Goal: Task Accomplishment & Management: Complete application form

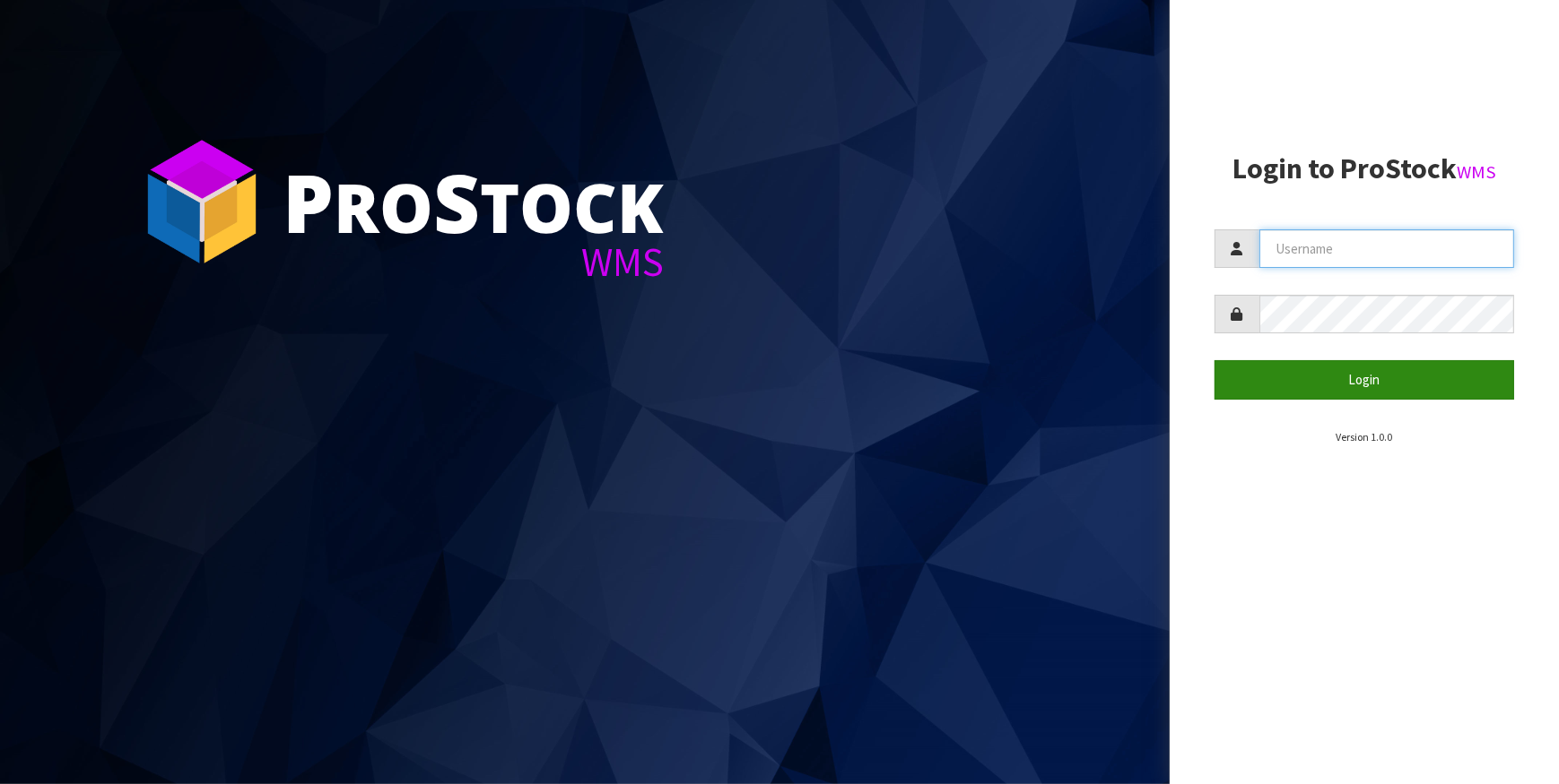
type input "IMAGING"
click at [1375, 375] on button "Login" at bounding box center [1364, 380] width 300 height 38
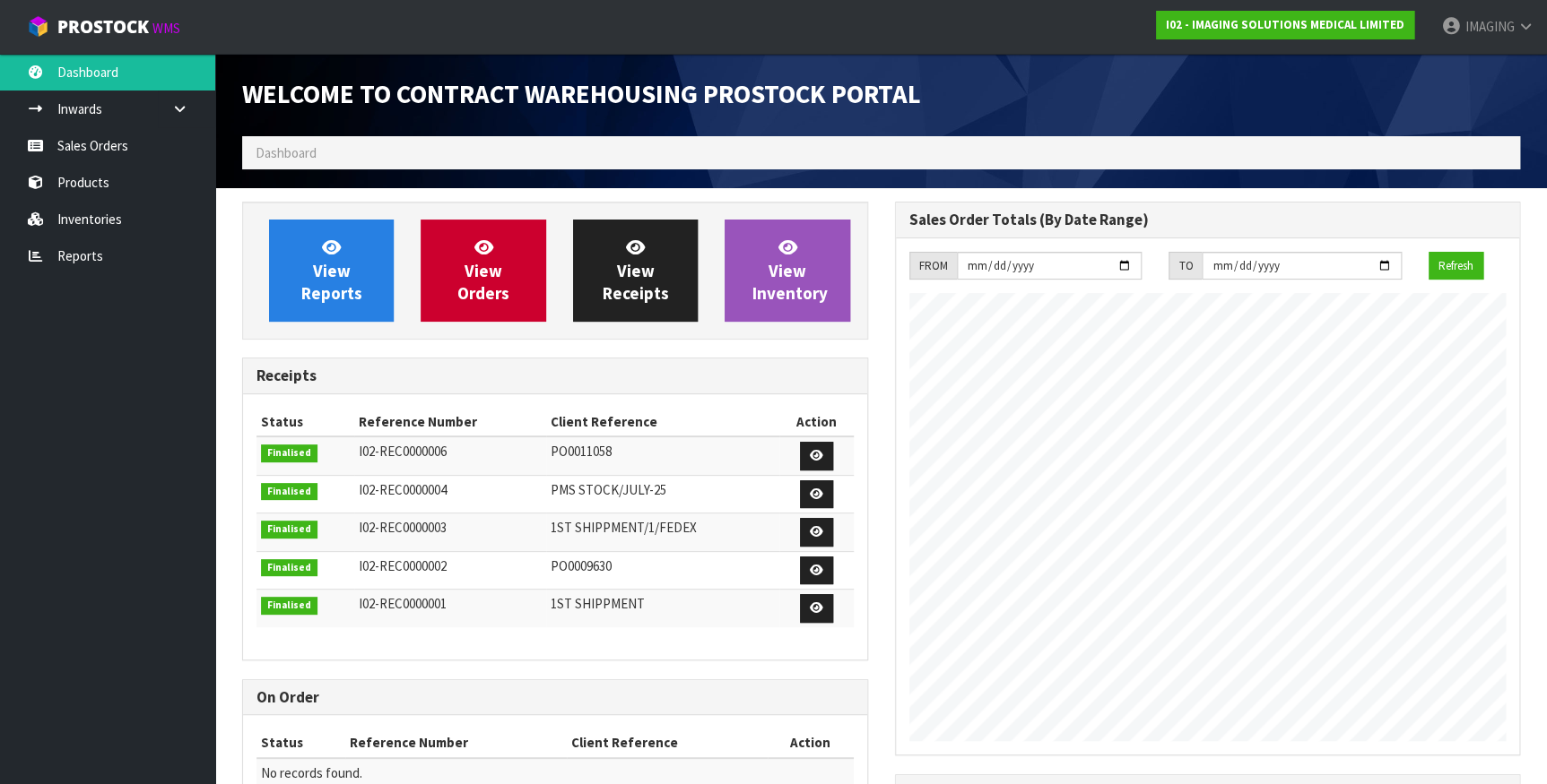
scroll to position [732, 652]
click at [98, 142] on link "Sales Orders" at bounding box center [107, 146] width 215 height 36
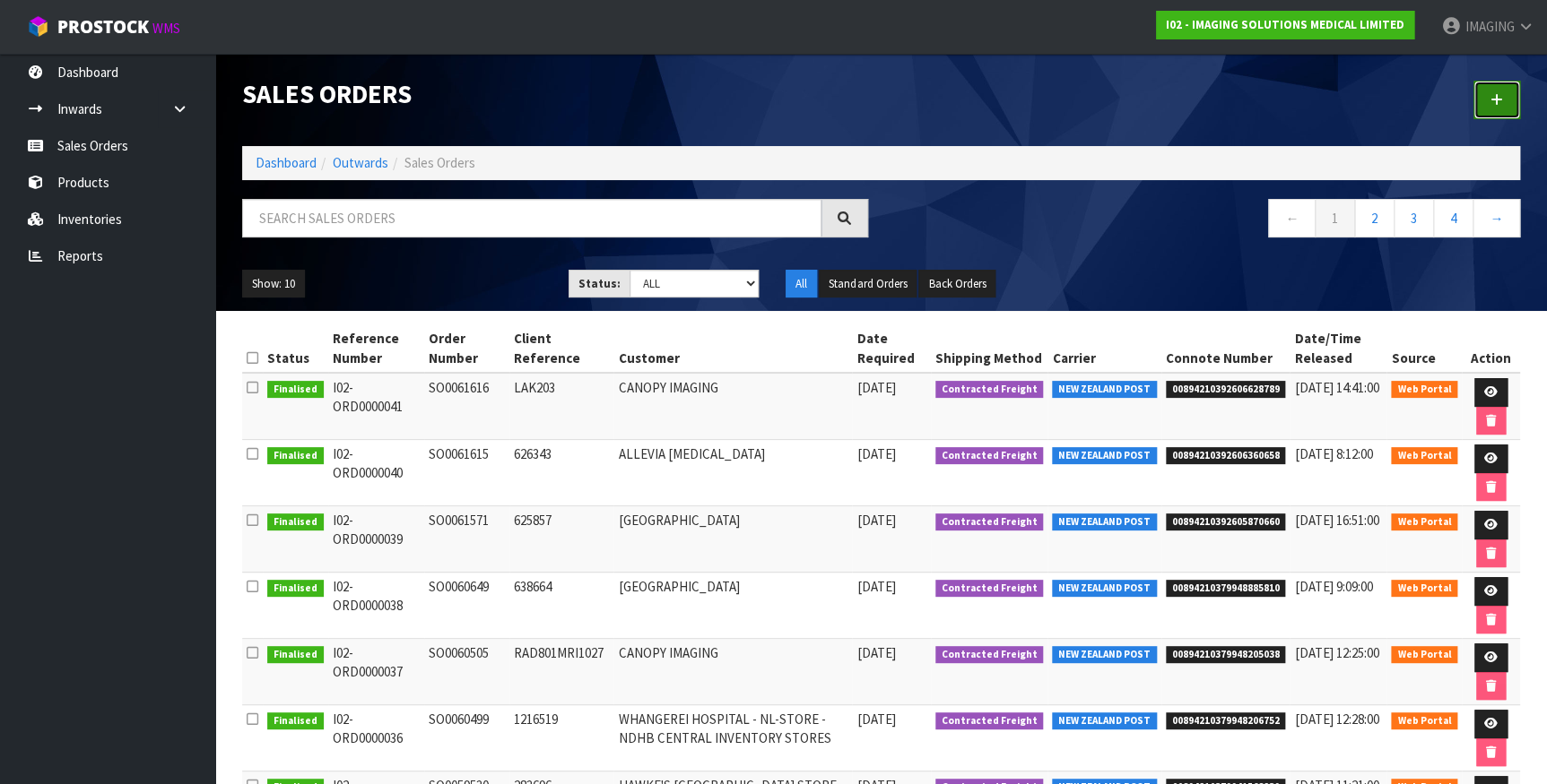
click at [1488, 98] on link at bounding box center [1496, 100] width 47 height 38
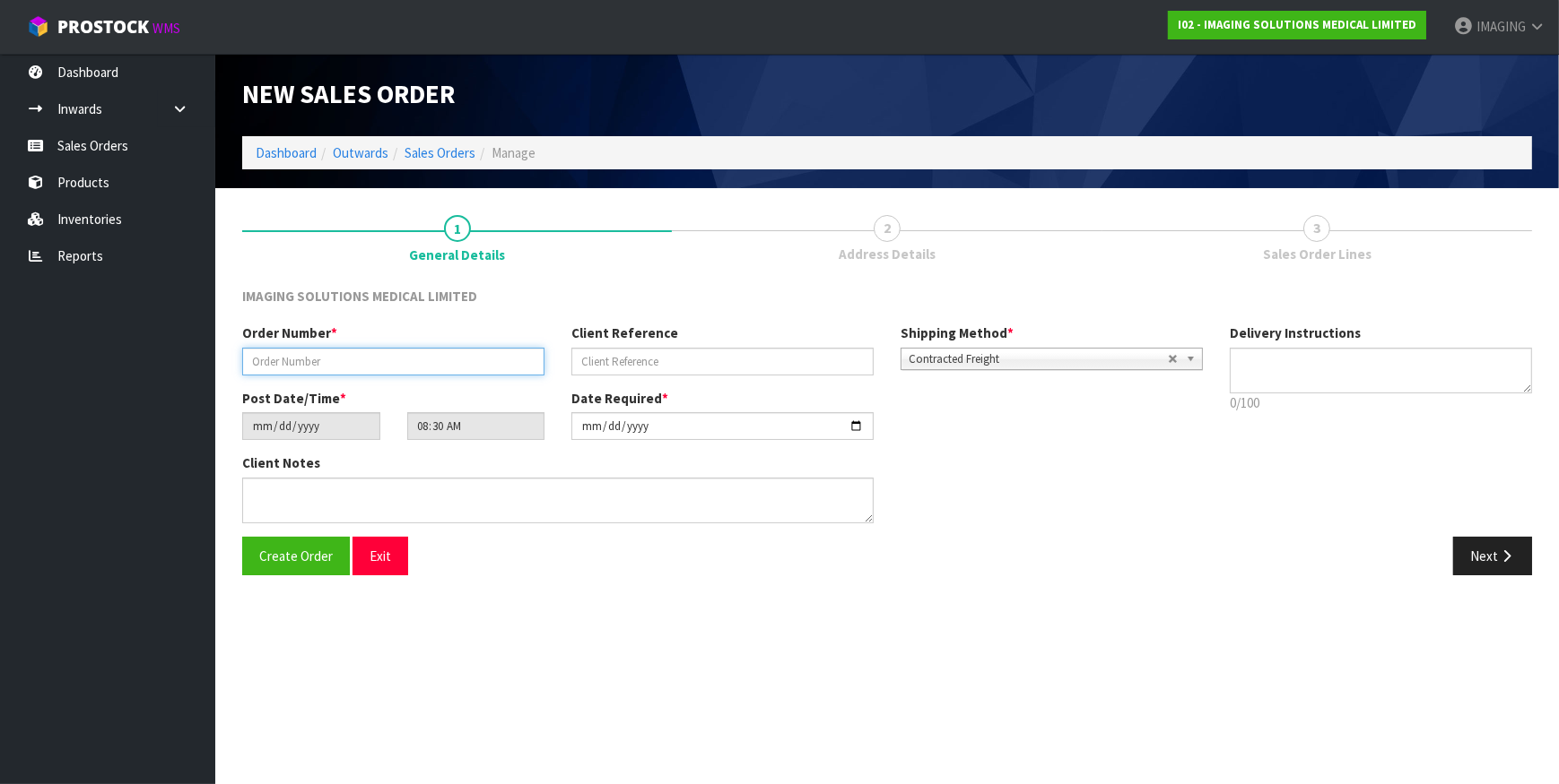
click at [312, 362] on input "text" at bounding box center [393, 361] width 302 height 28
type input "SO0061597"
type input "J"
type input "H"
click at [299, 558] on span "Create Order" at bounding box center [296, 557] width 74 height 17
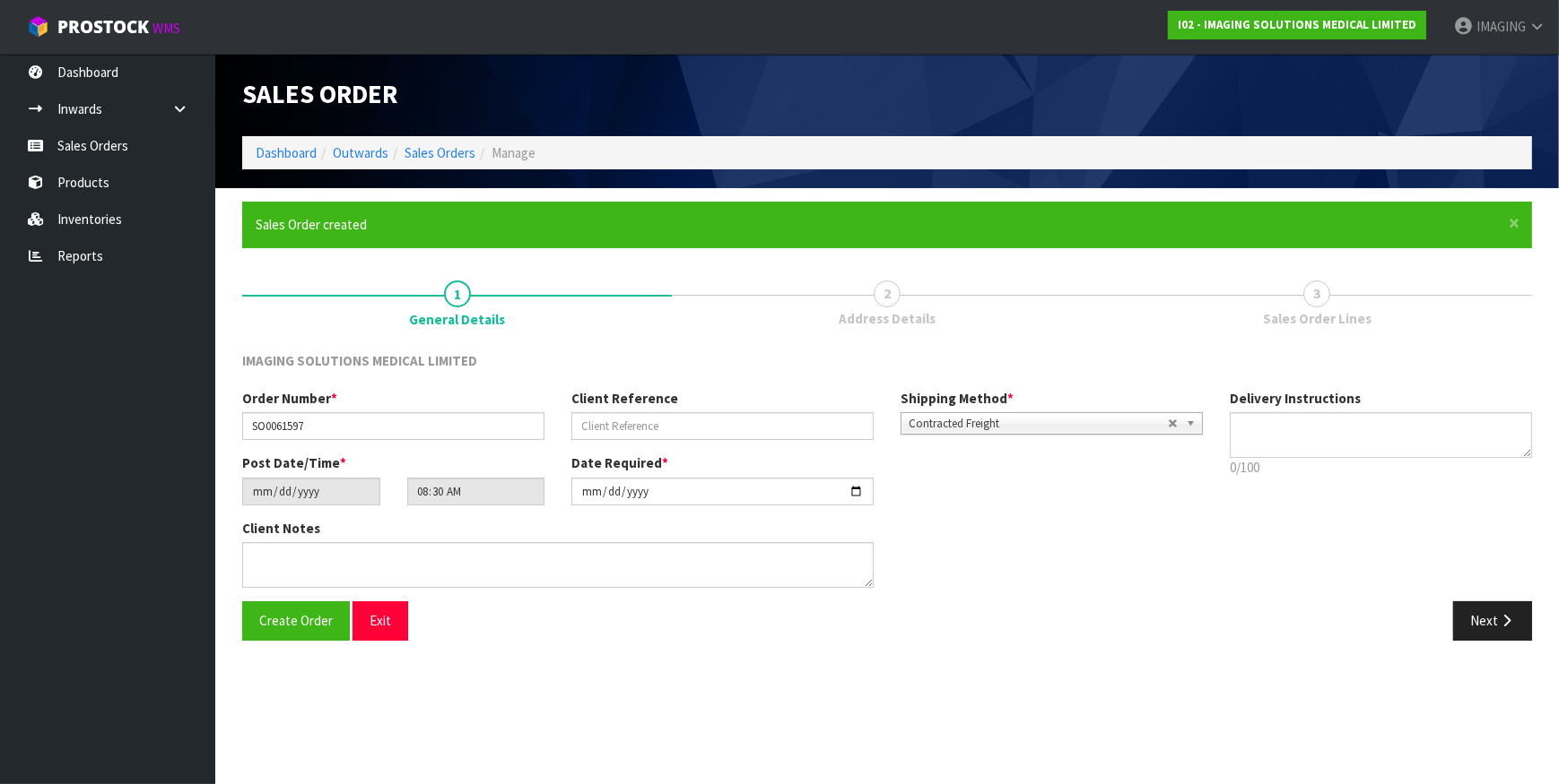
type input "11:30:00.000"
click at [1493, 613] on button "Next" at bounding box center [1492, 621] width 79 height 38
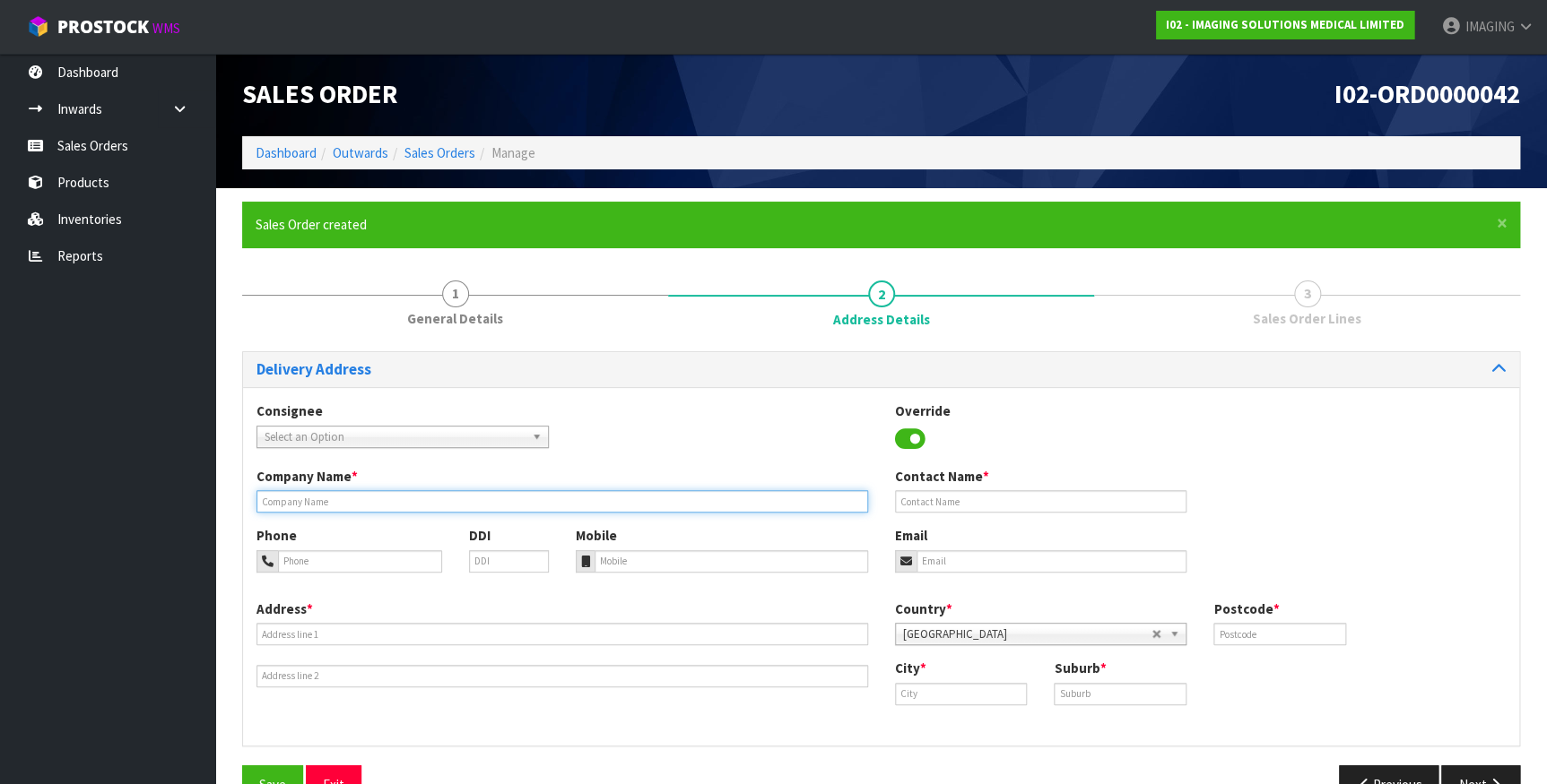
click at [368, 508] on input "text" at bounding box center [561, 501] width 611 height 22
click at [345, 497] on input "text" at bounding box center [561, 501] width 611 height 22
paste input "CANOPY IMAGING"
type input "CANOPY IMAGING"
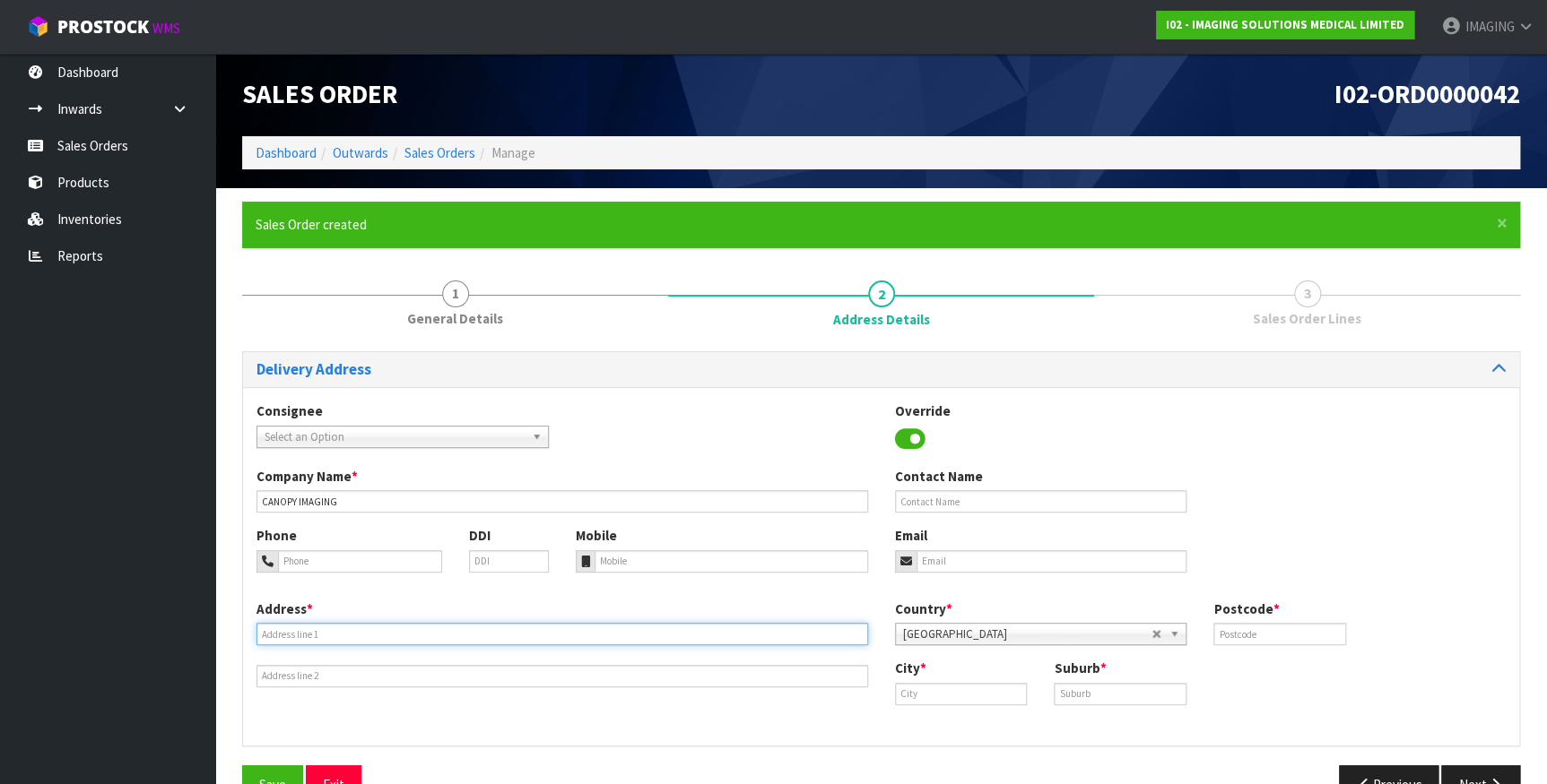
click at [349, 624] on input "text" at bounding box center [561, 633] width 611 height 22
paste input "[STREET_ADDRESS]"
type input "[STREET_ADDRESS]"
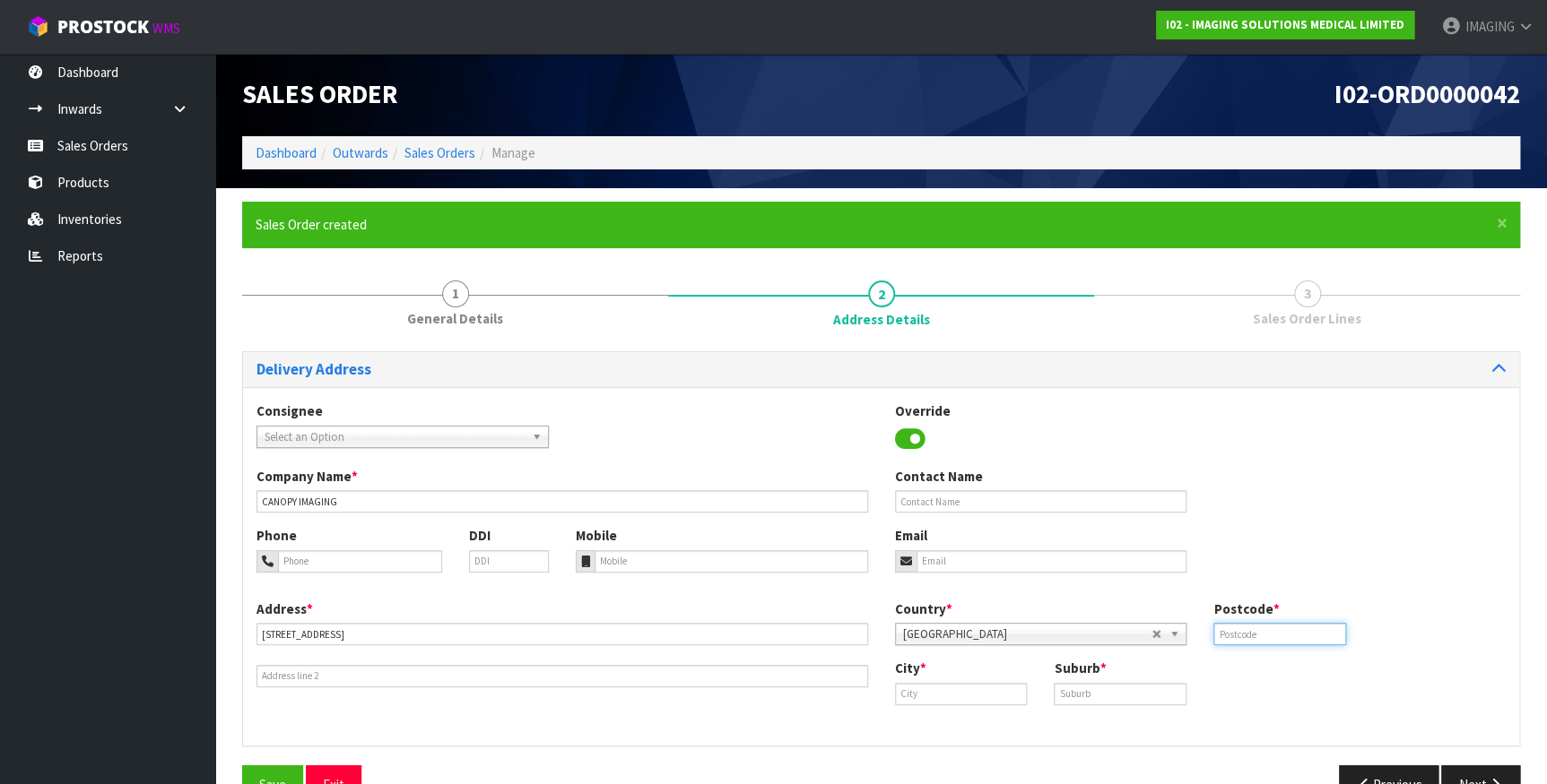
click at [1273, 629] on input "text" at bounding box center [1279, 633] width 132 height 22
type input "4410"
click at [930, 696] on input "text" at bounding box center [961, 694] width 132 height 22
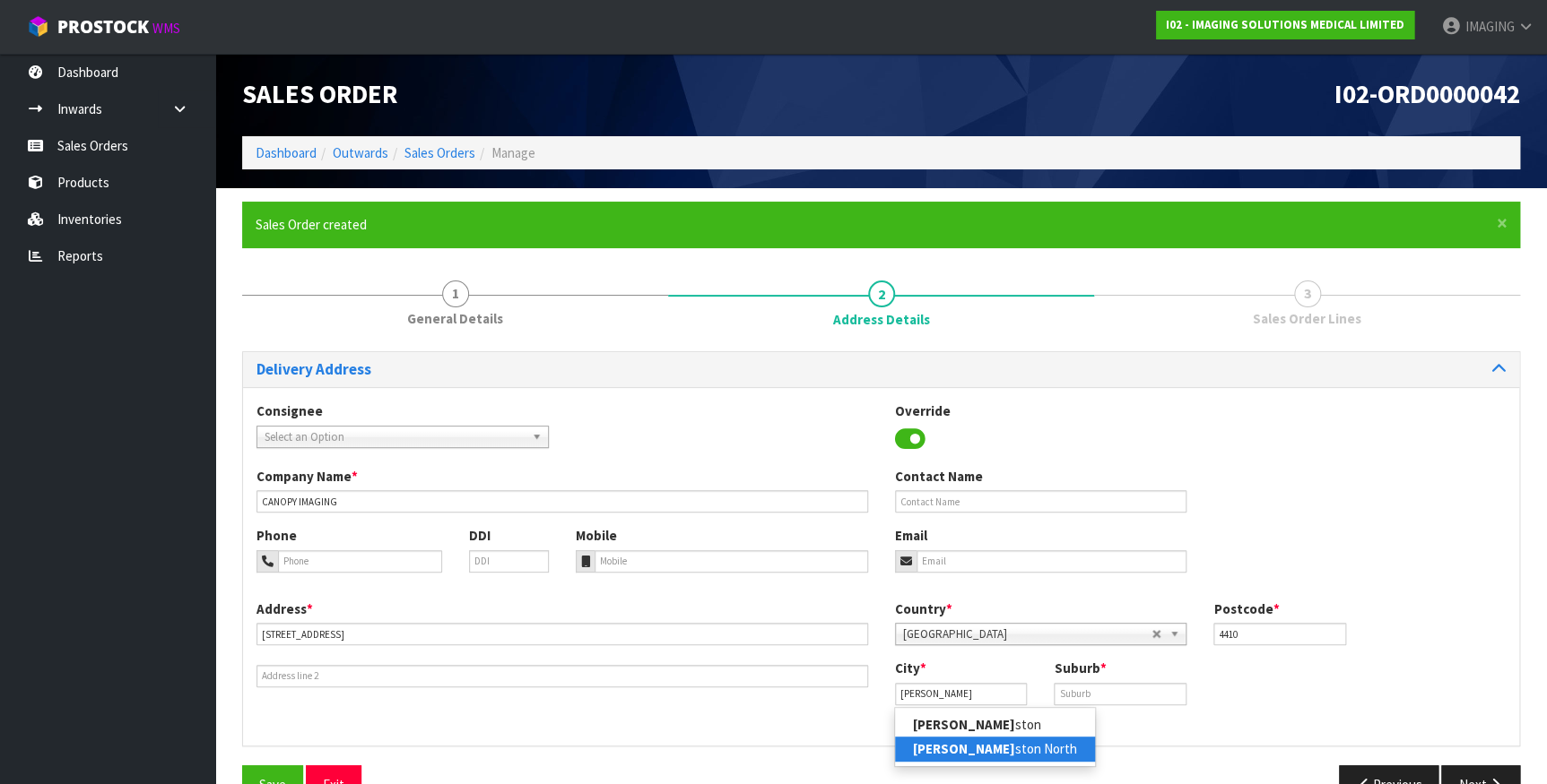
click at [1030, 751] on link "[PERSON_NAME] ston North" at bounding box center [994, 748] width 200 height 24
type input "[GEOGRAPHIC_DATA]"
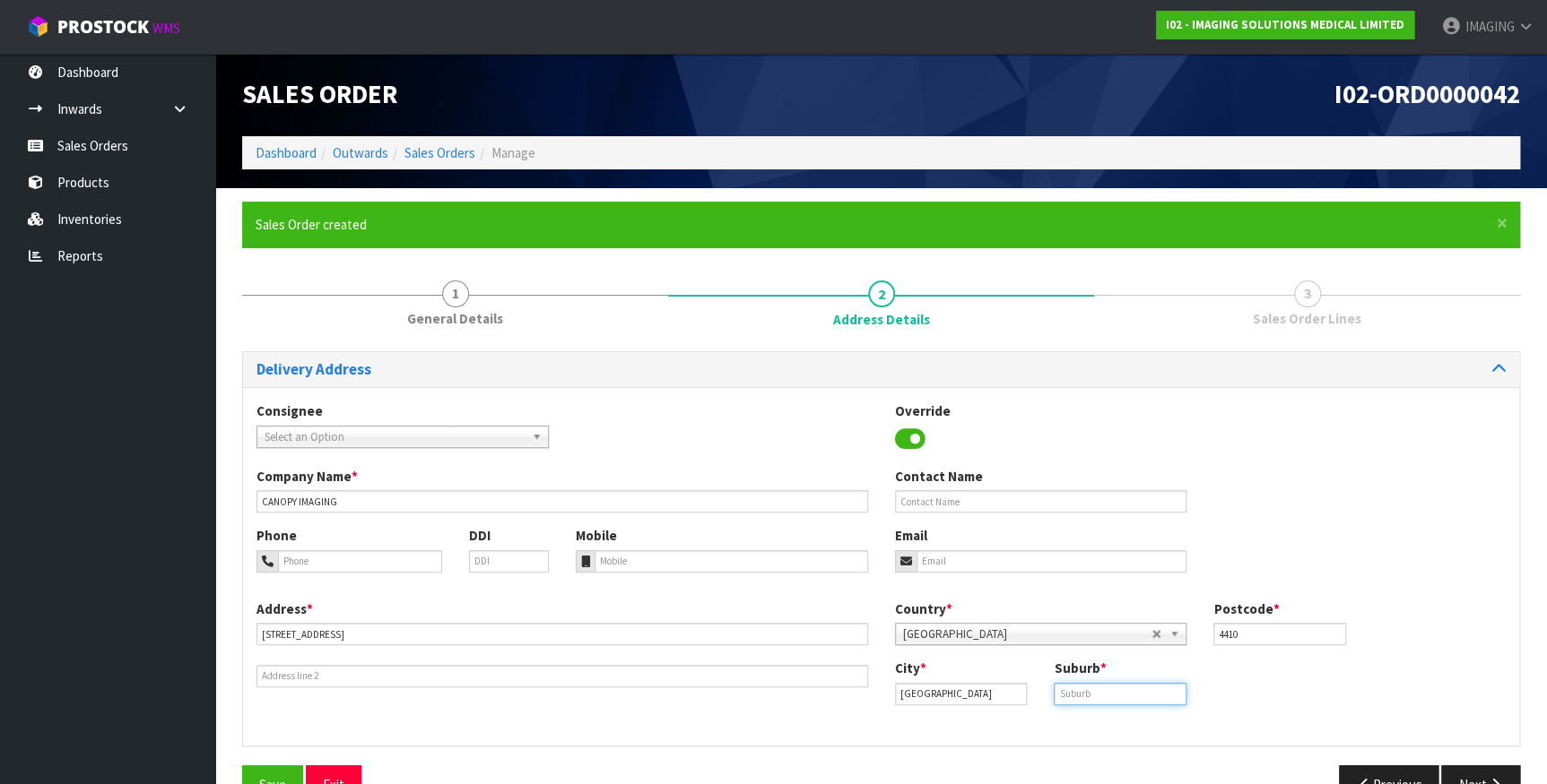
click at [1118, 692] on input "text" at bounding box center [1120, 694] width 132 height 22
click at [1439, 616] on div "Country * [GEOGRAPHIC_DATA] [GEOGRAPHIC_DATA] [GEOGRAPHIC_DATA] [GEOGRAPHIC_DAT…" at bounding box center [1200, 630] width 638 height 59
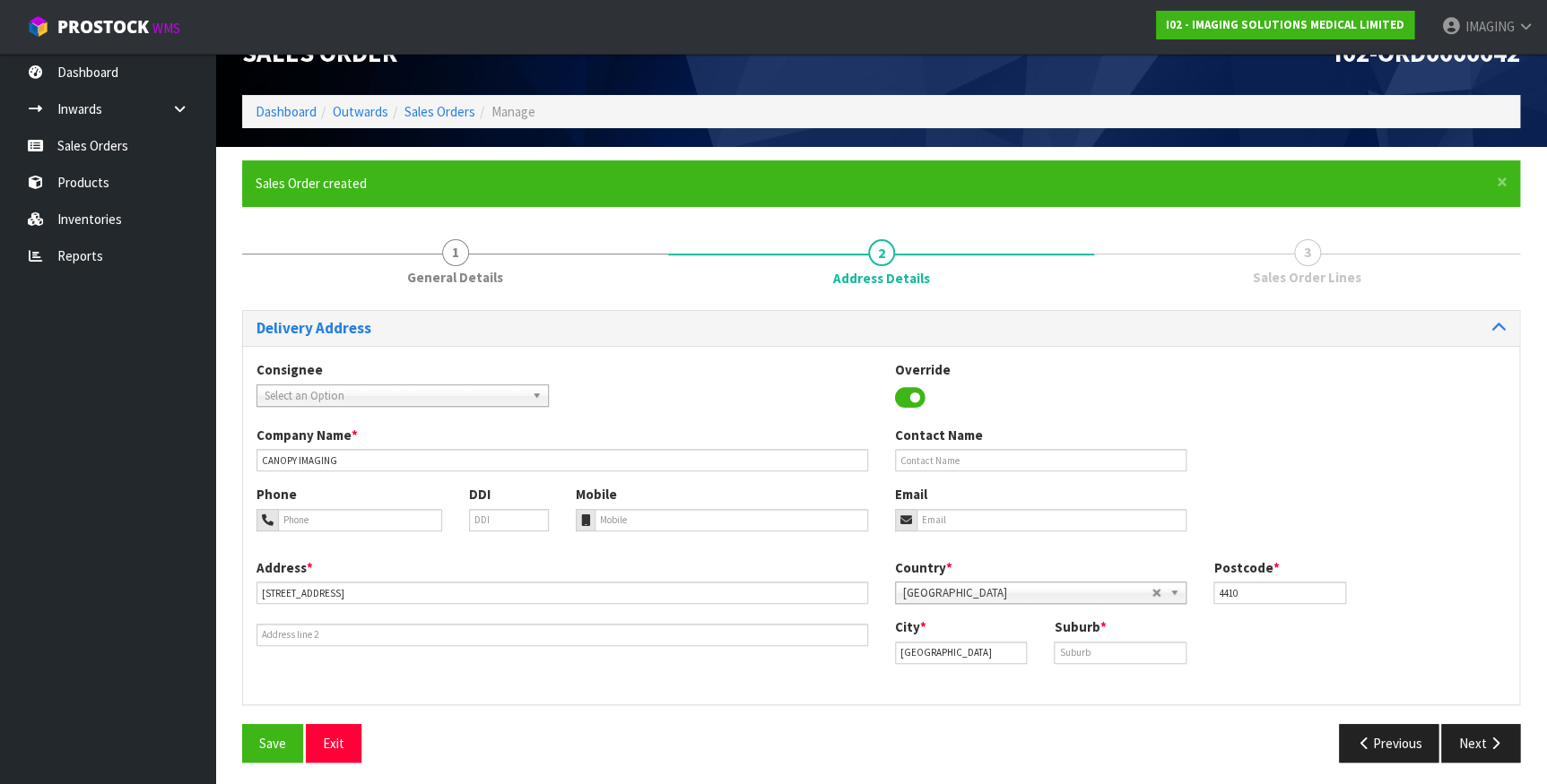
scroll to position [47, 0]
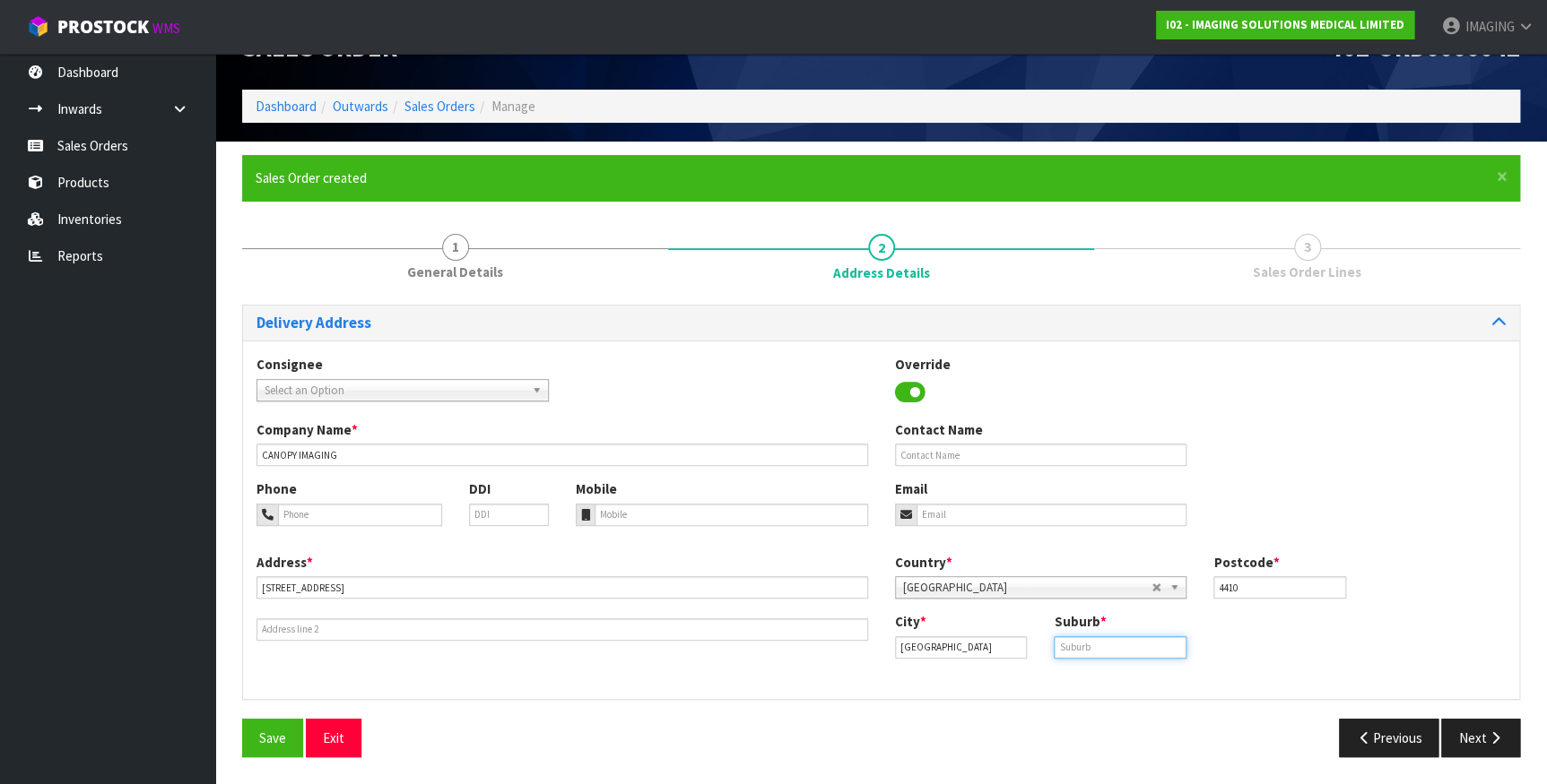
click at [1138, 645] on input "text" at bounding box center [1120, 647] width 132 height 22
type input "[GEOGRAPHIC_DATA]"
click at [1480, 735] on button "Next" at bounding box center [1480, 738] width 79 height 38
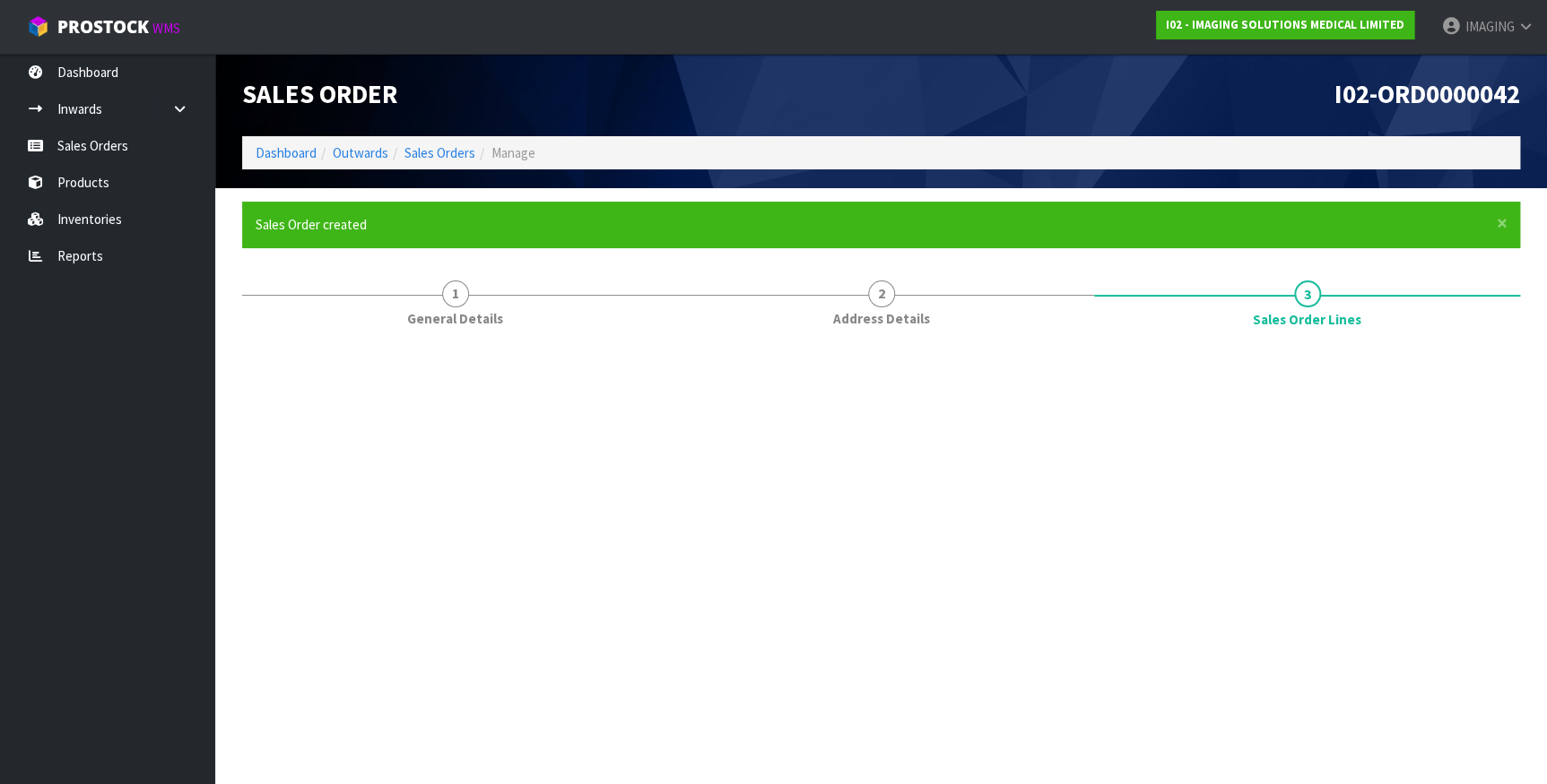
scroll to position [0, 0]
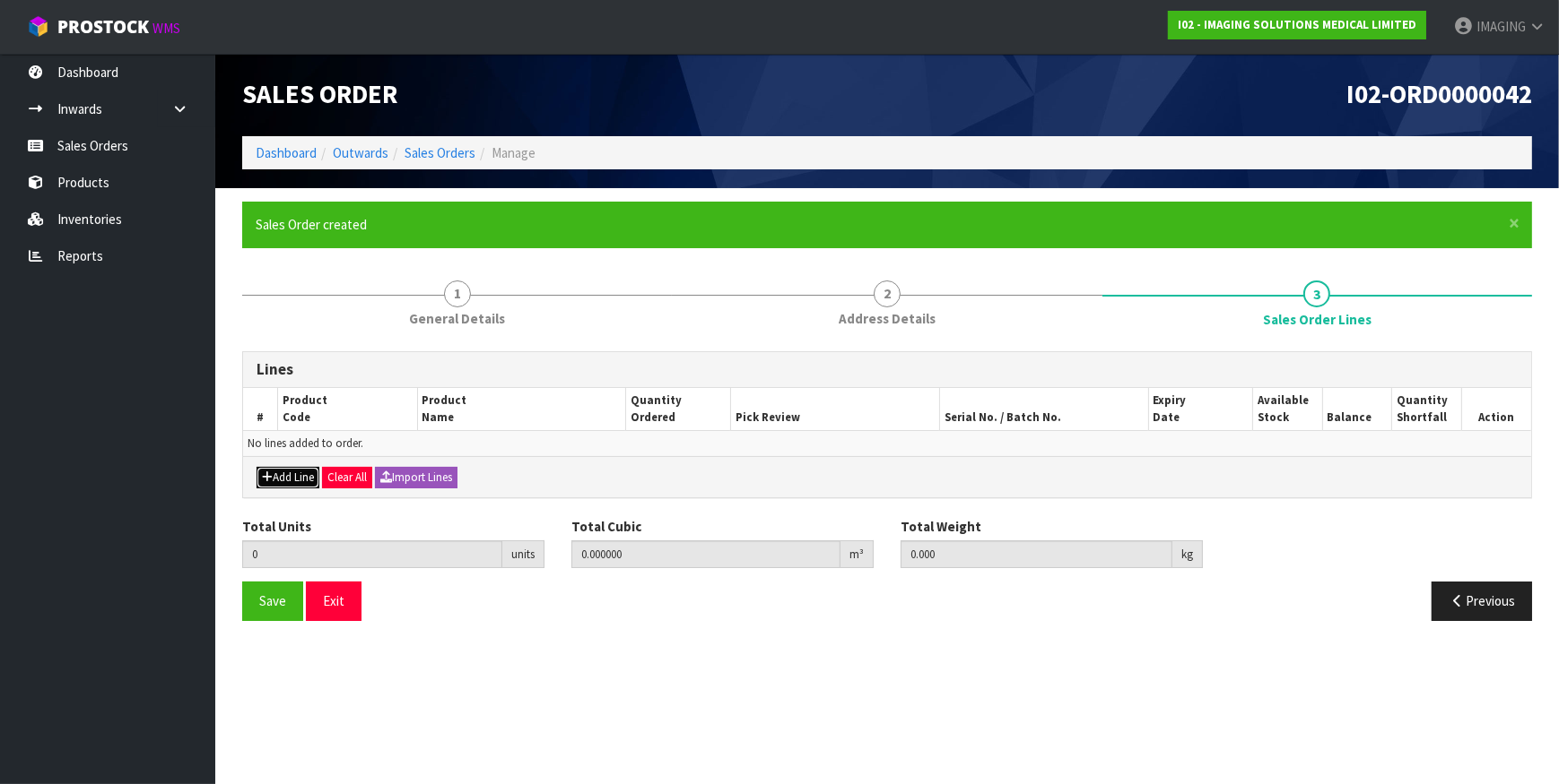
click at [292, 475] on button "Add Line" at bounding box center [287, 478] width 62 height 21
type input "0"
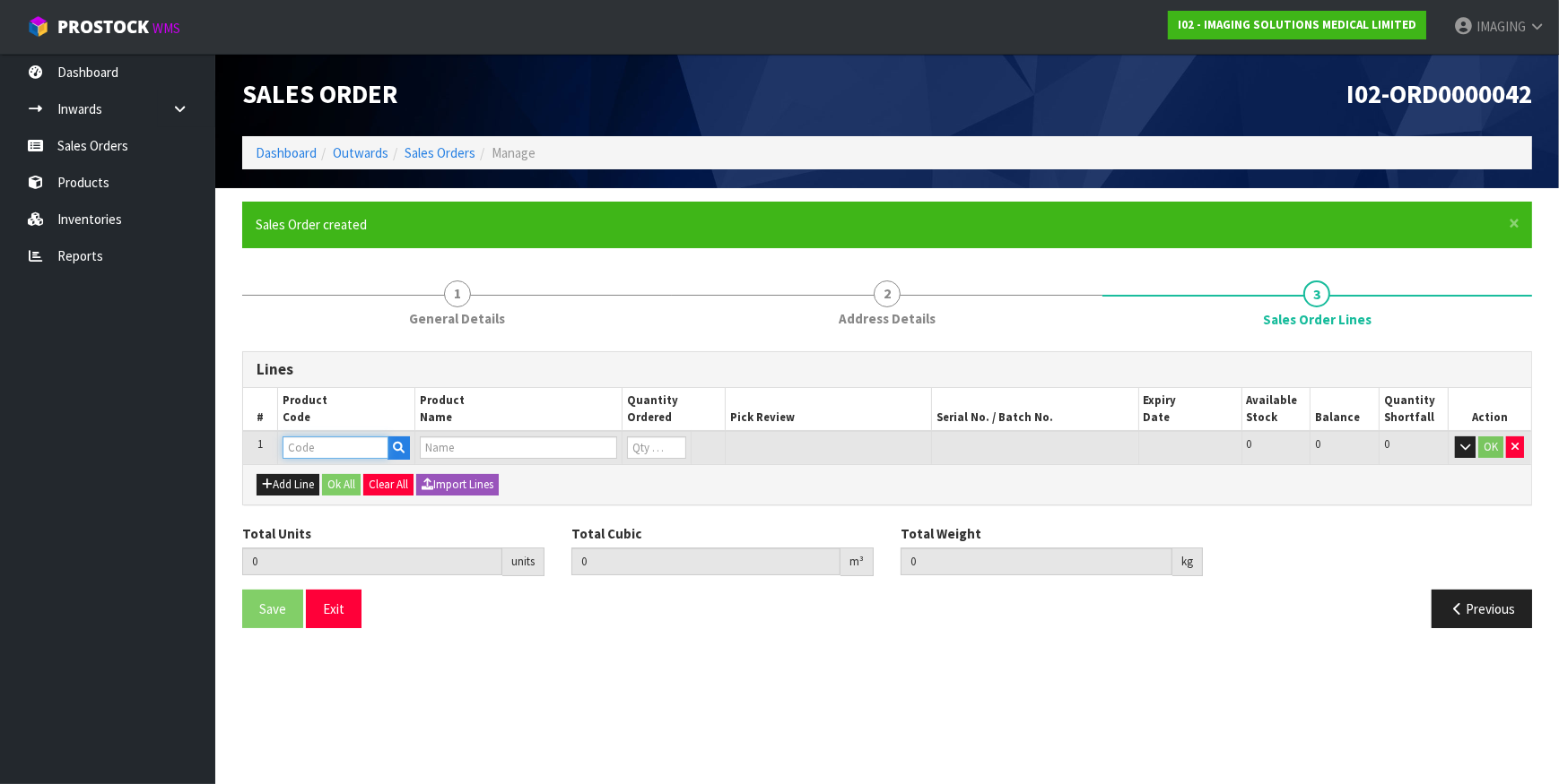
click at [313, 447] on input "text" at bounding box center [335, 447] width 107 height 22
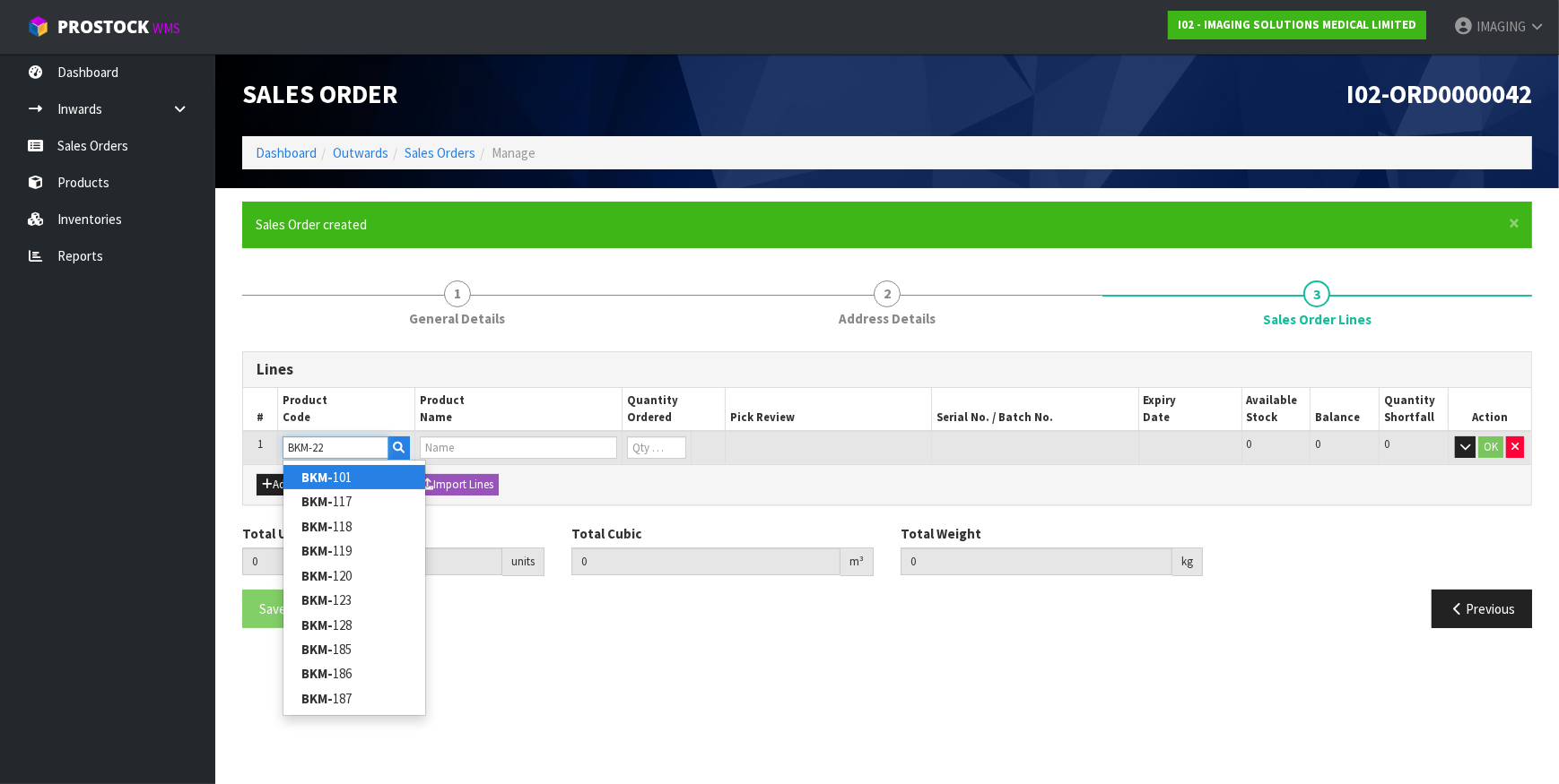
type input "BKM-221"
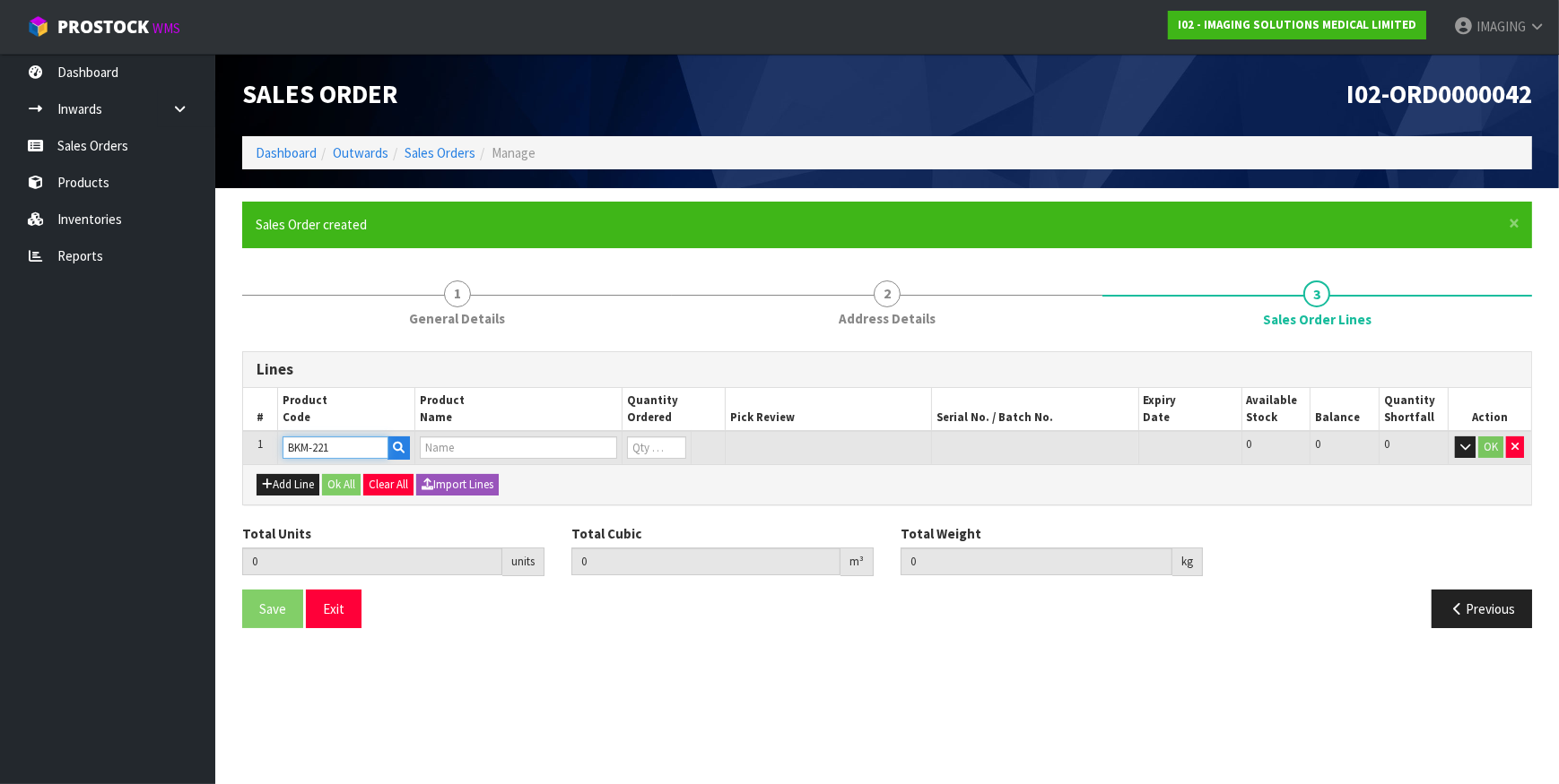
type input "0.000000"
type input "0.000"
type input "BREEZA® FLAVORED BEVERAGE FOR NEUTRAL ABDOMINAL/PELVICIMAGING (CASE OF 24)"
type input "0"
type input "BKM-221"
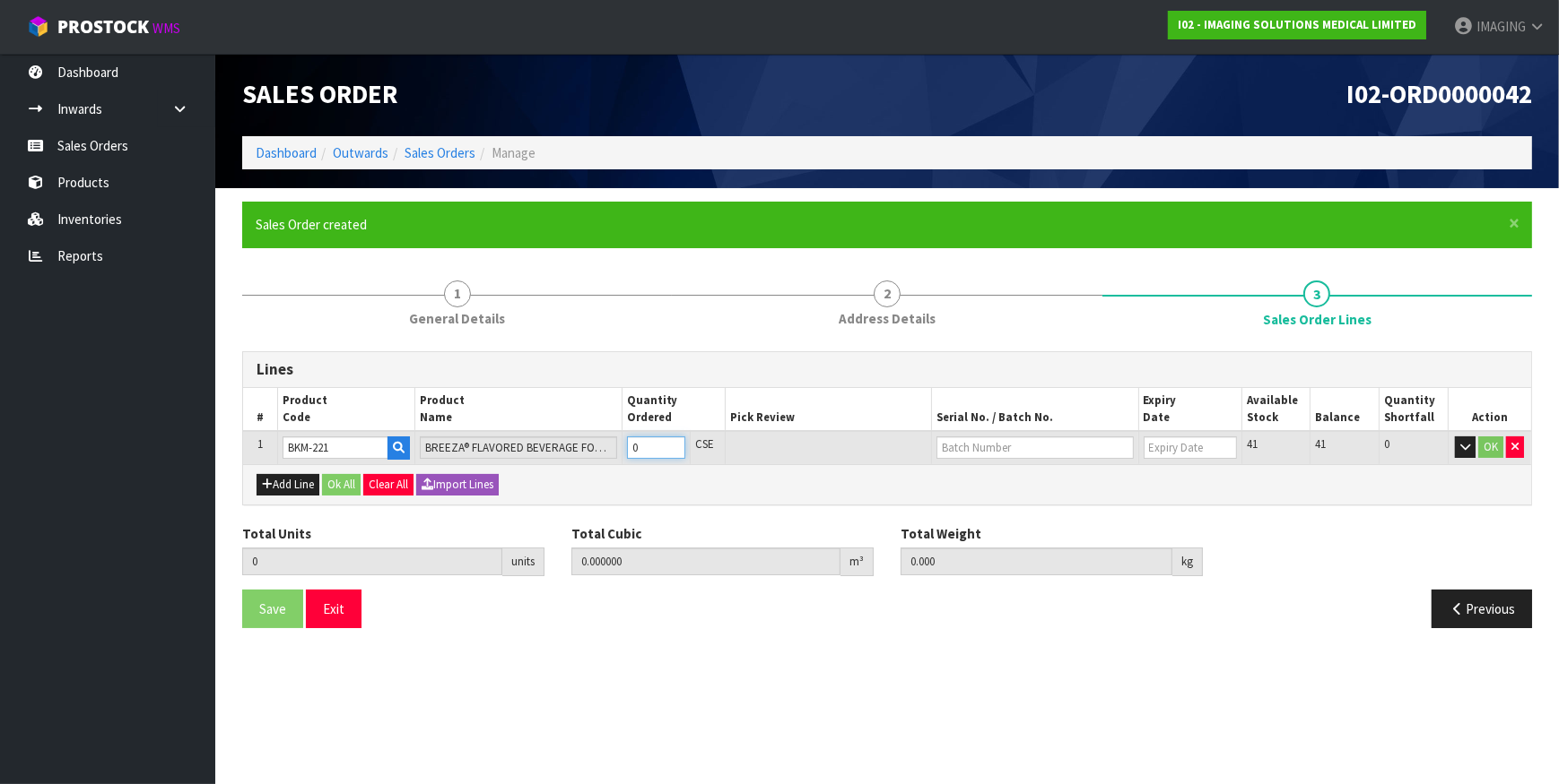
click at [655, 443] on input "0" at bounding box center [657, 447] width 60 height 22
click at [599, 443] on tr "1 BKM-221 BREEZA® FLAVORED BEVERAGE FOR NEUTRAL ABDOMINAL/PELVICIMAGING (CASE O…" at bounding box center [887, 447] width 1288 height 34
type input "1"
type input "0.0287"
type input "12.6"
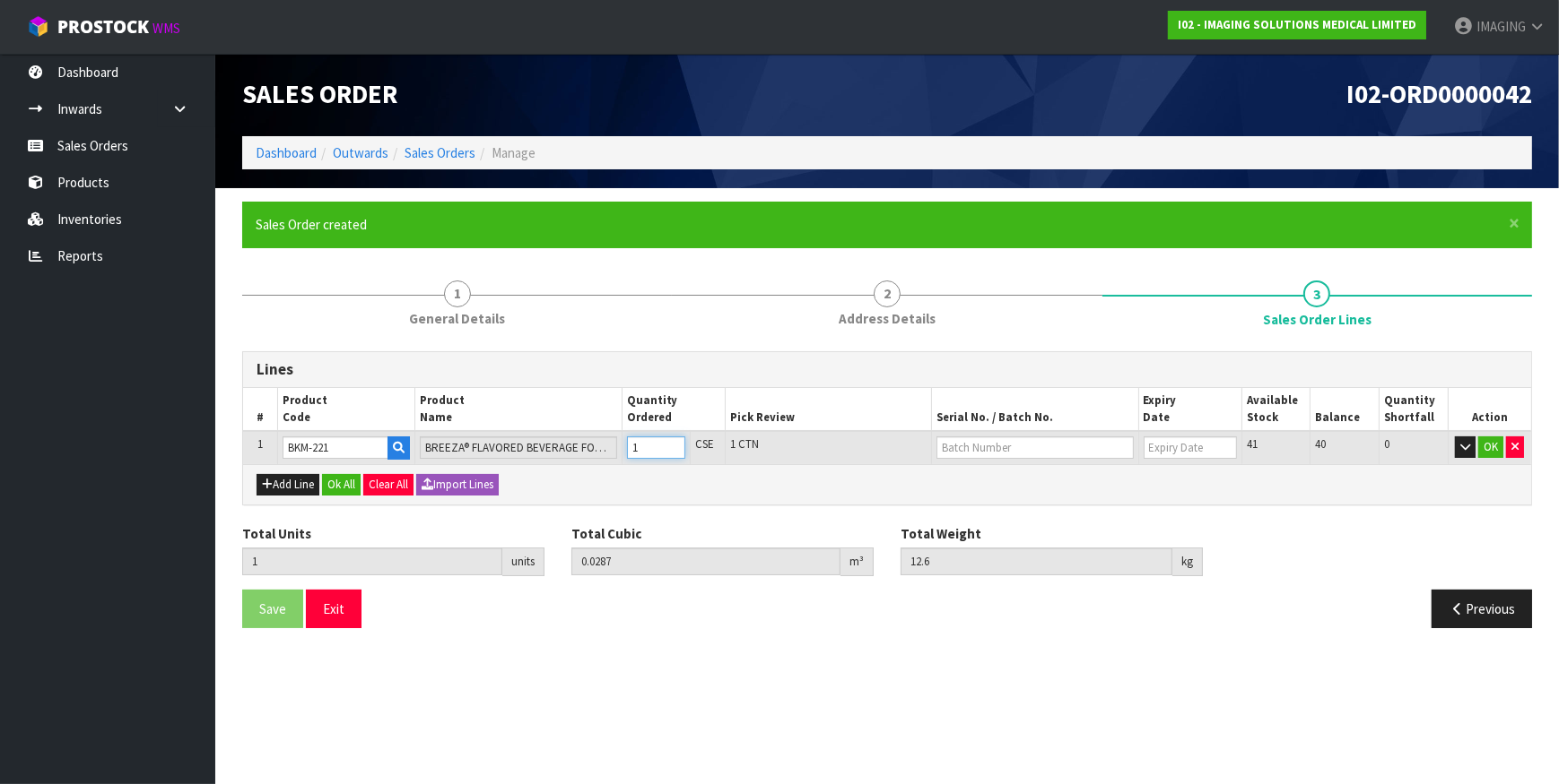
type input "1"
click at [1008, 475] on link "244" at bounding box center [1009, 477] width 142 height 24
type input "244"
type input "[DATE]"
click at [1495, 444] on button "OK" at bounding box center [1491, 447] width 25 height 21
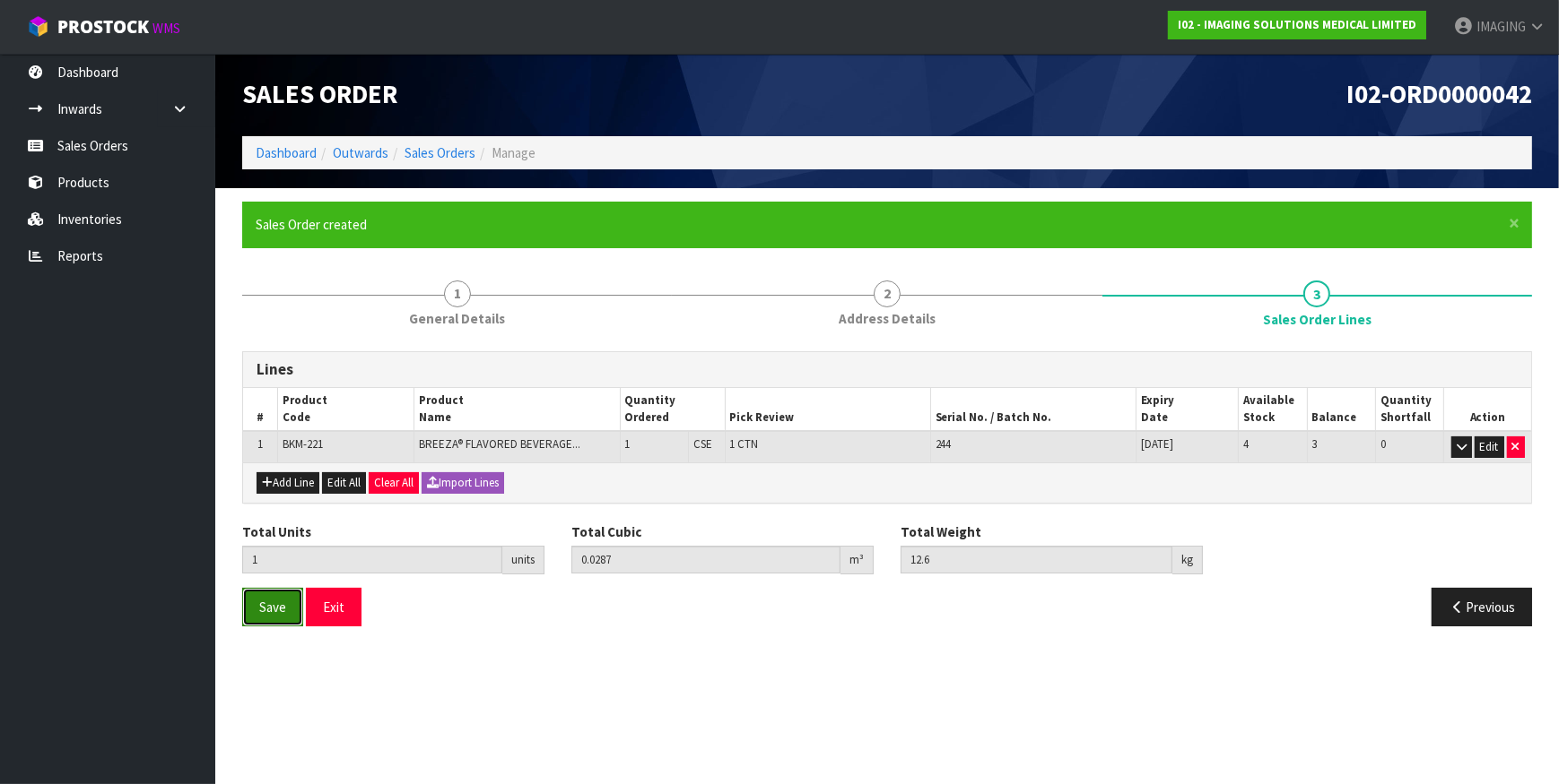
click at [277, 606] on span "Save" at bounding box center [273, 607] width 27 height 17
click at [261, 600] on span "Save" at bounding box center [273, 607] width 27 height 17
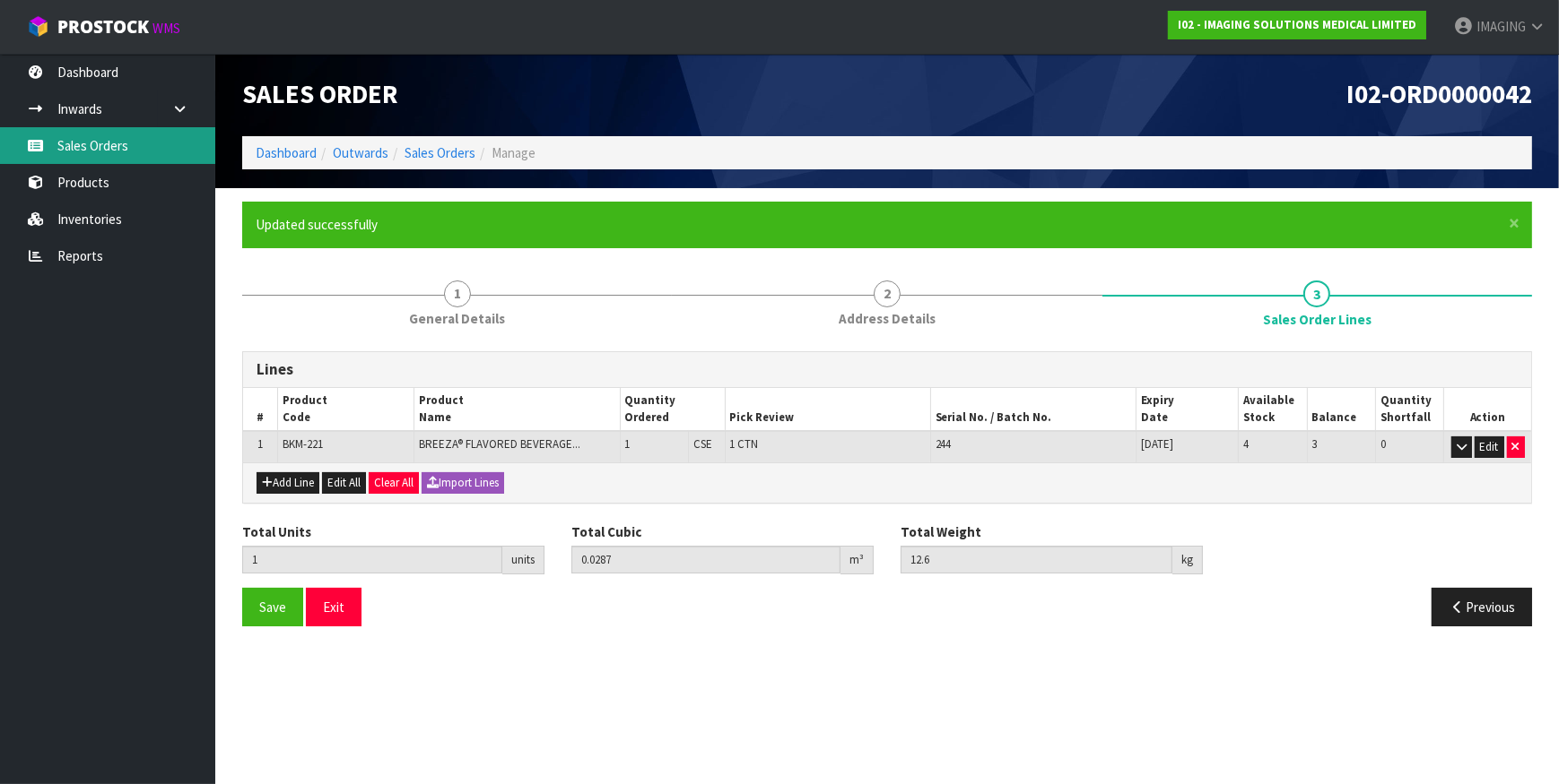
click at [94, 148] on link "Sales Orders" at bounding box center [108, 146] width 215 height 36
